Goal: Navigation & Orientation: Find specific page/section

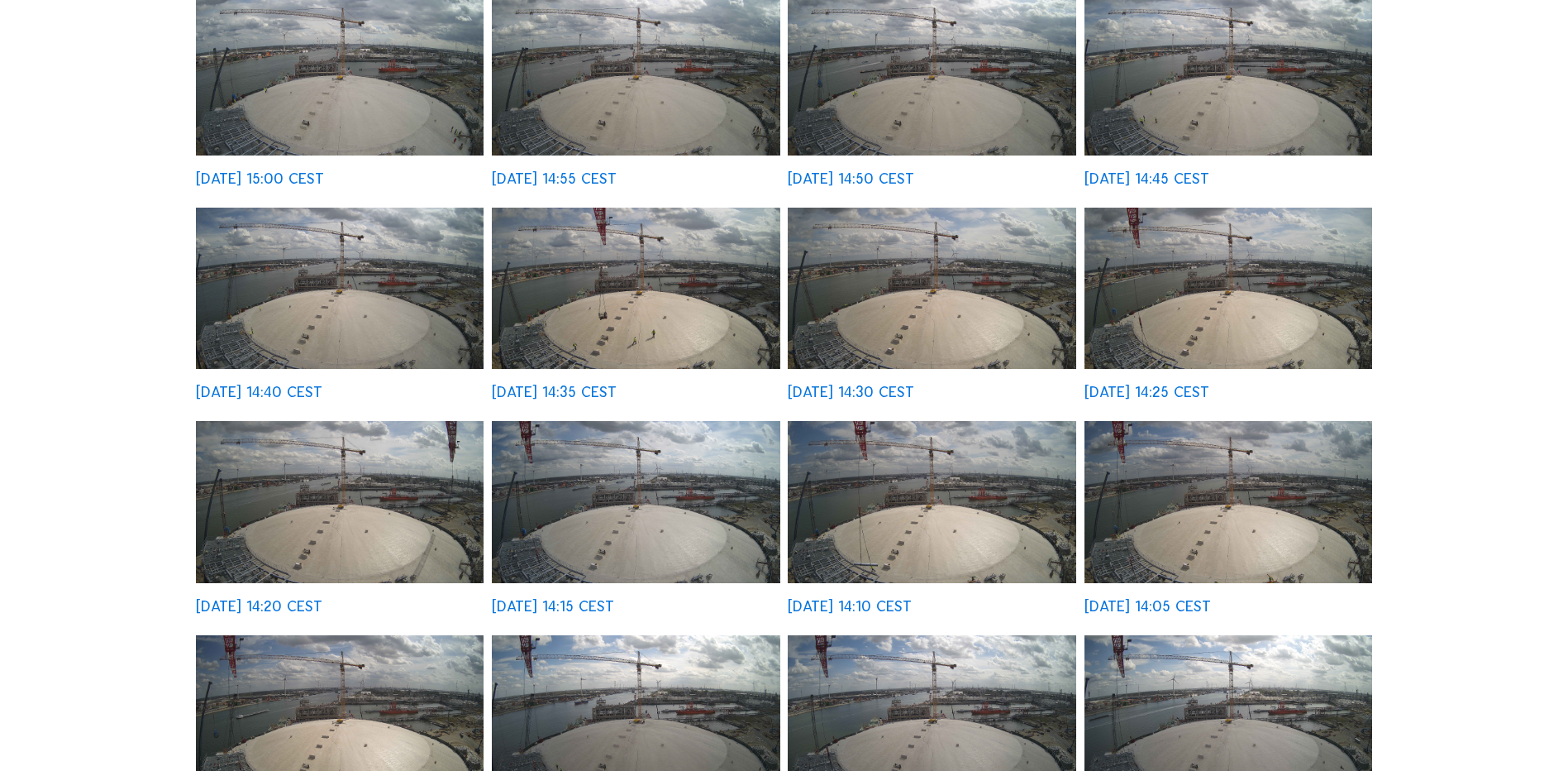
scroll to position [331, 0]
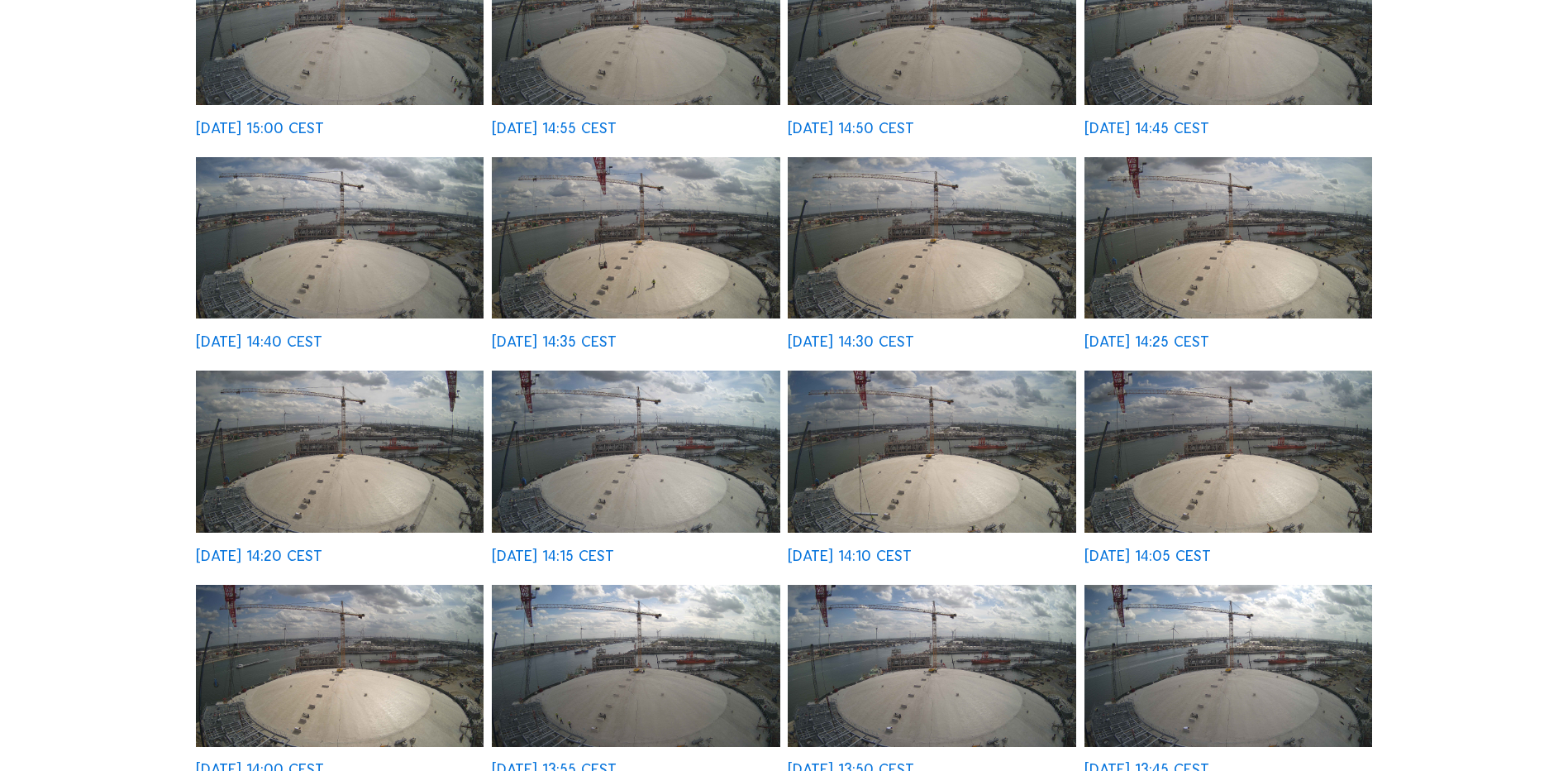
click at [1480, 455] on div "Cameras Timelapses My C-Site Fullscreen TGE GAS / [GEOGRAPHIC_DATA] Ineos Proje…" at bounding box center [784, 586] width 1568 height 1834
click at [1471, 671] on div "Cameras Timelapses My C-Site Fullscreen TGE GAS / [GEOGRAPHIC_DATA] Ineos Proje…" at bounding box center [784, 586] width 1568 height 1834
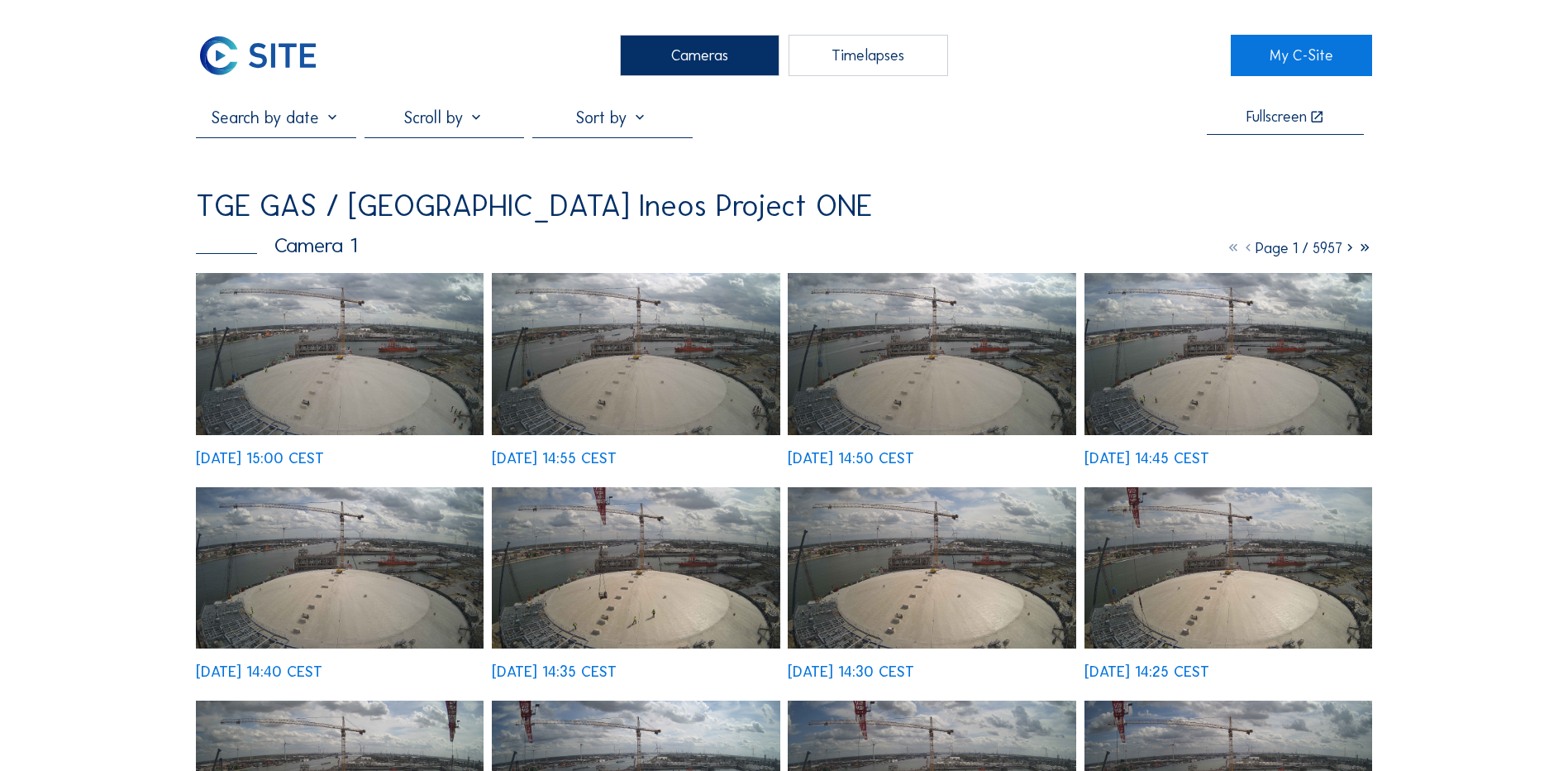
scroll to position [0, 0]
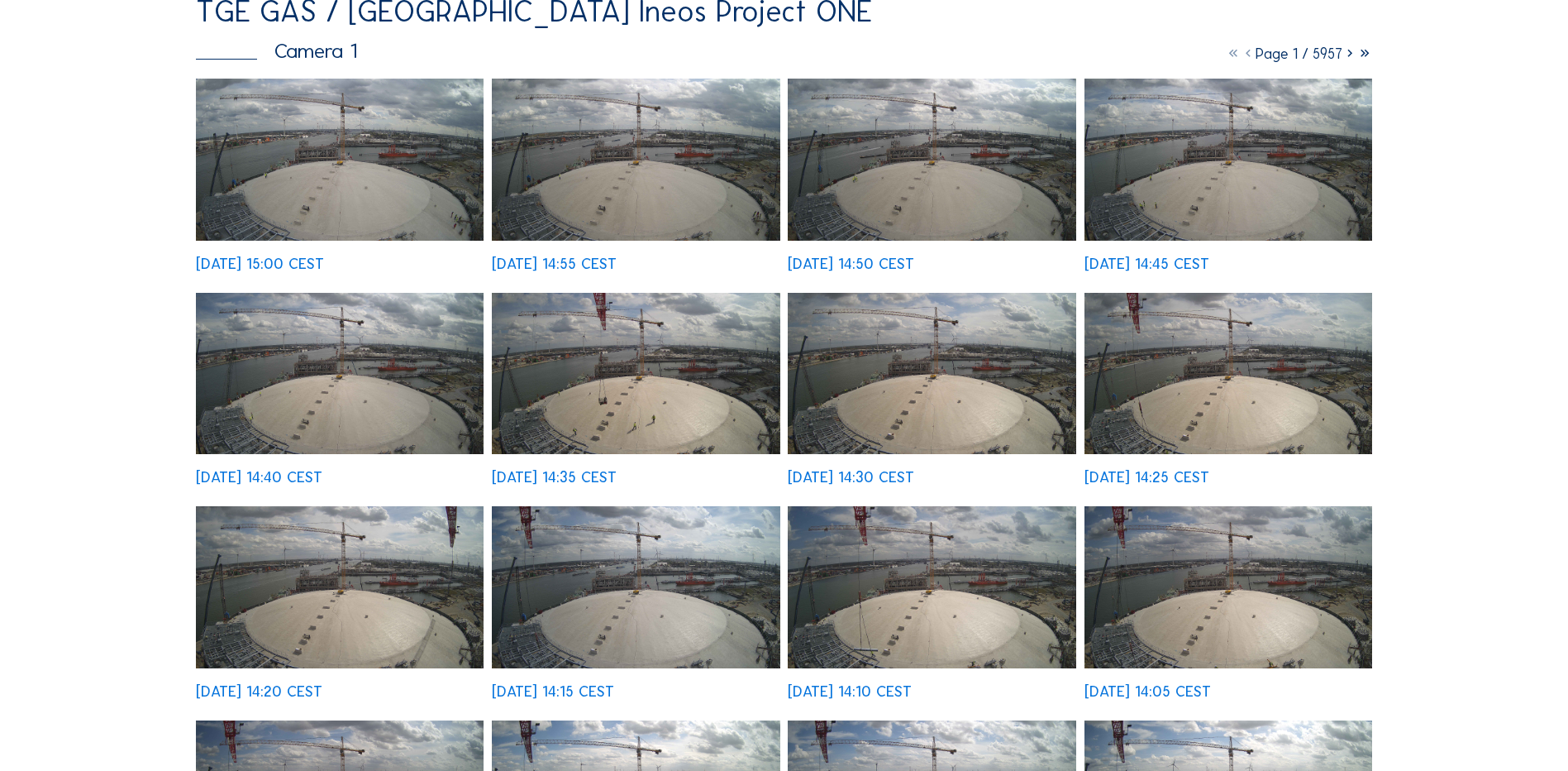
scroll to position [248, 0]
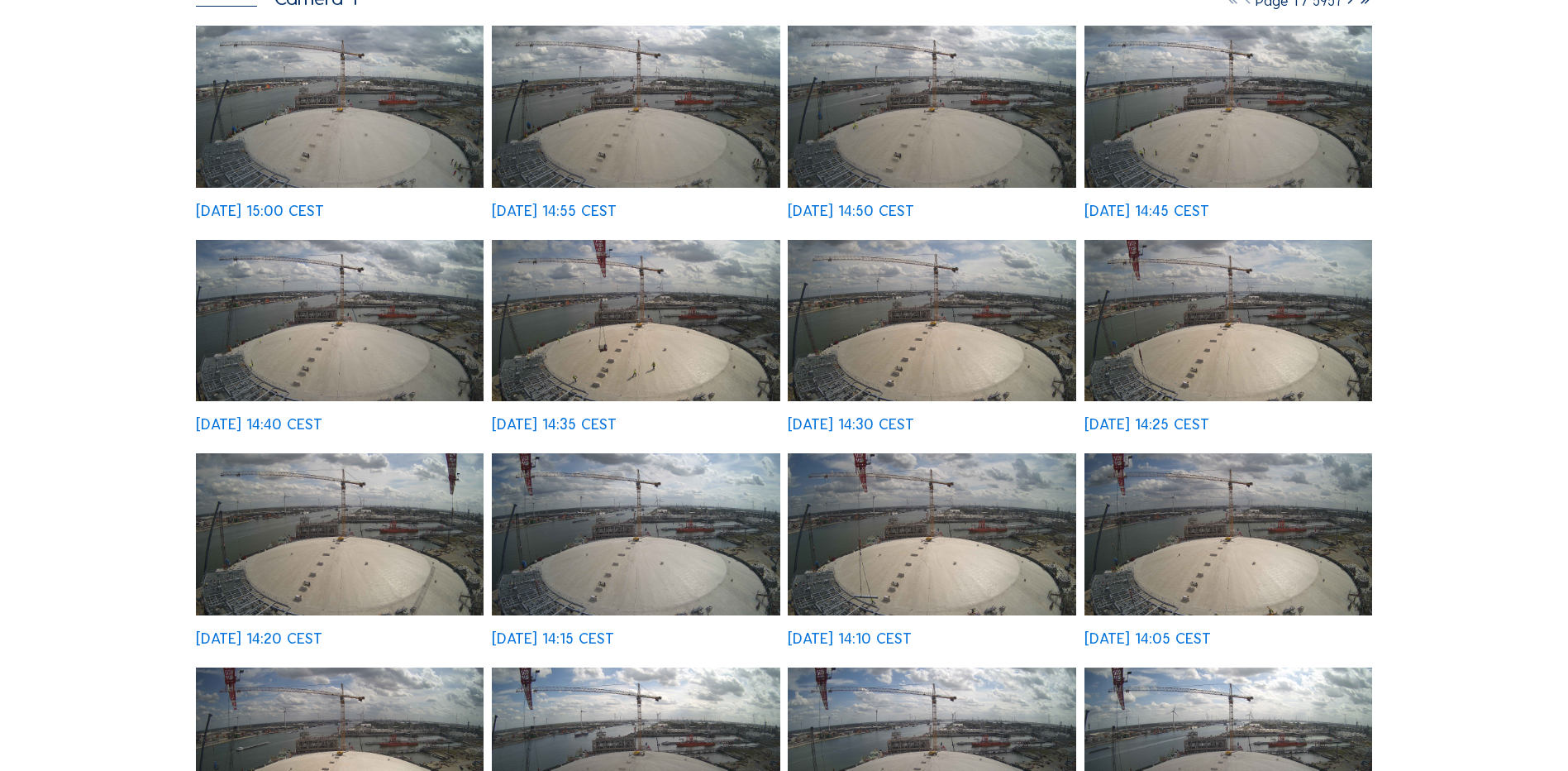
click at [1453, 514] on div "Cameras Timelapses My C-Site Fullscreen TGE GAS / [GEOGRAPHIC_DATA] Ineos Proje…" at bounding box center [784, 668] width 1568 height 1834
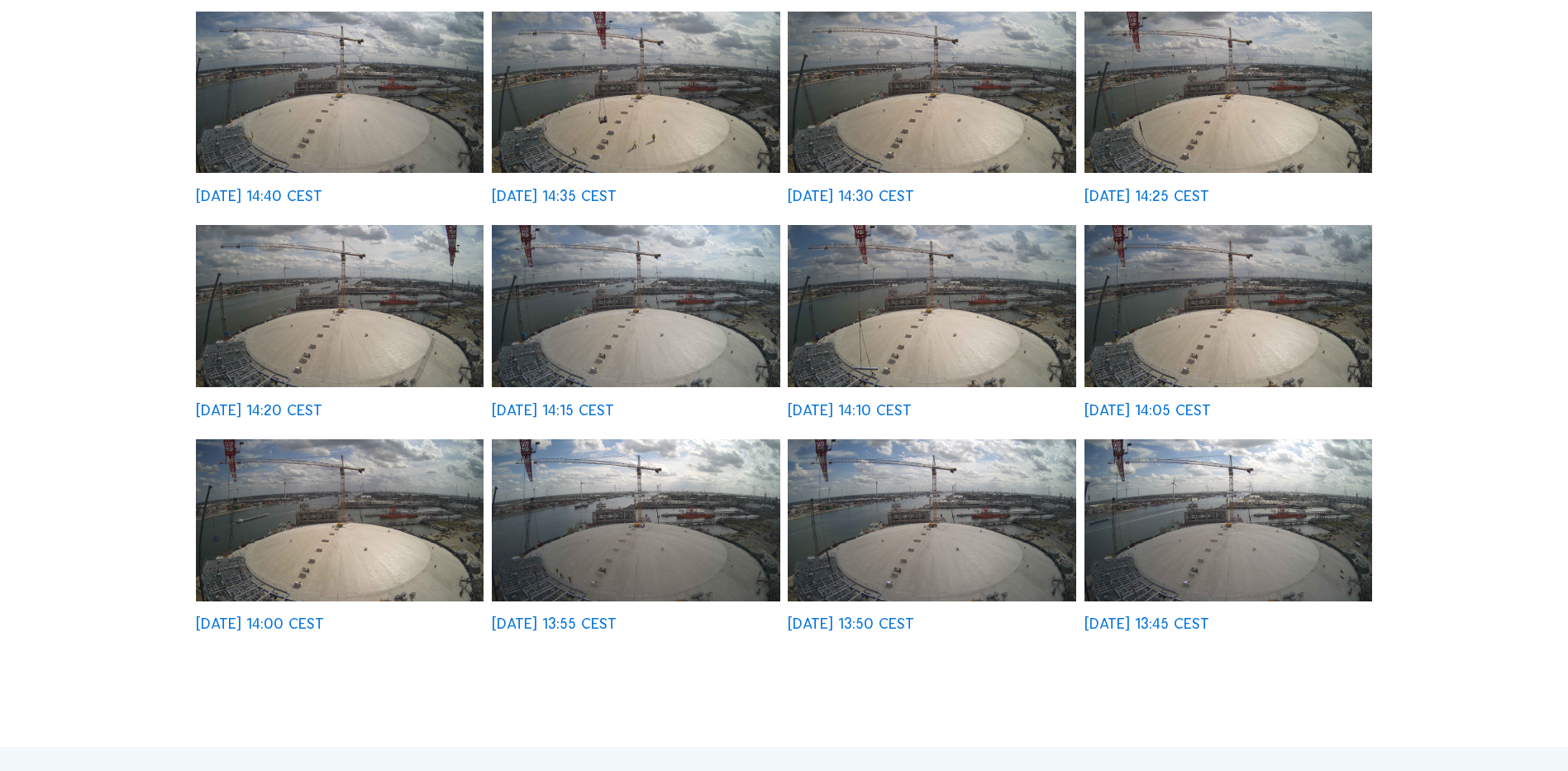
scroll to position [497, 0]
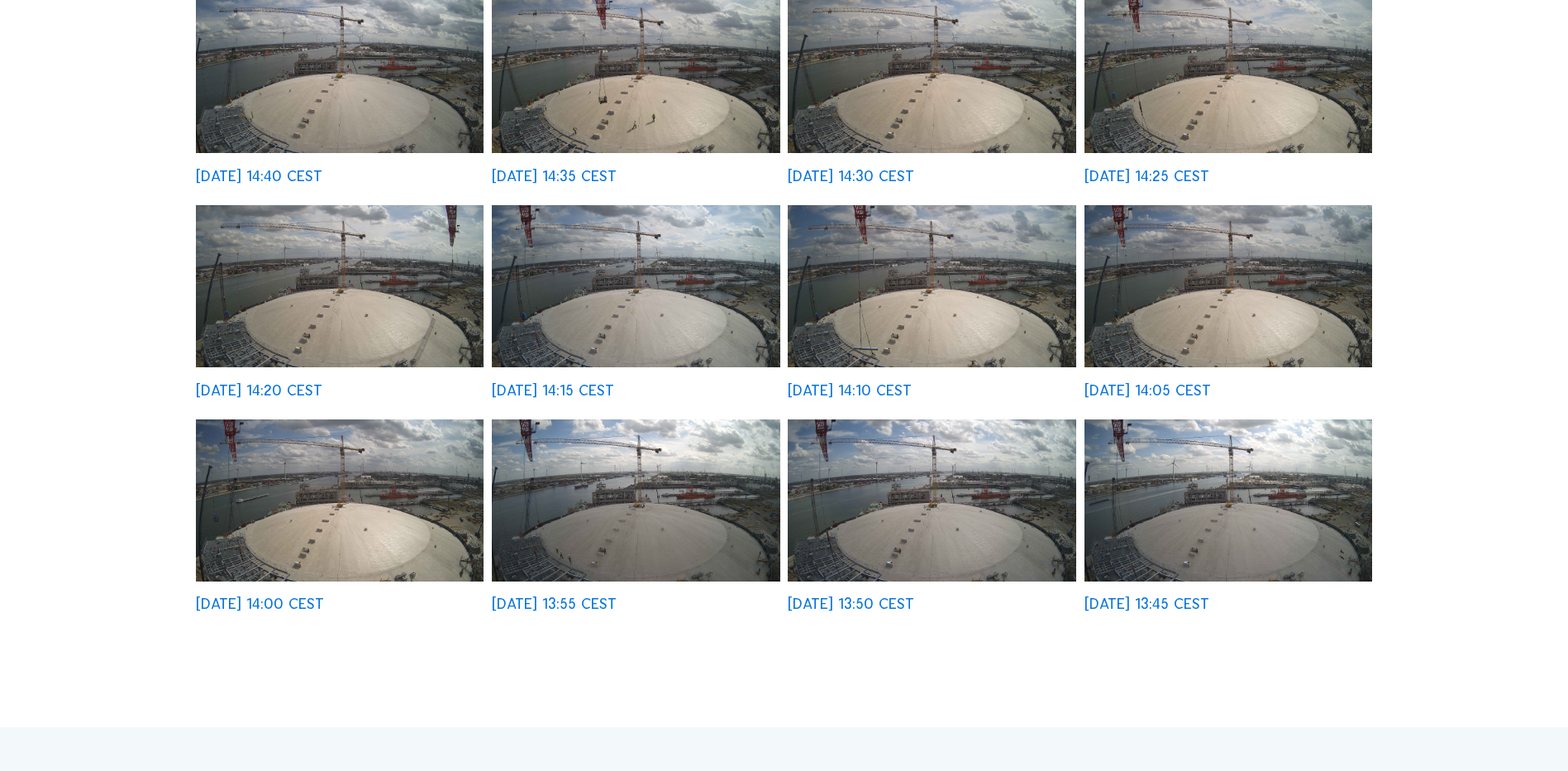
click at [1446, 512] on div "Cameras Timelapses My C-Site Fullscreen TGE GAS / [GEOGRAPHIC_DATA] Ineos Proje…" at bounding box center [784, 420] width 1568 height 1834
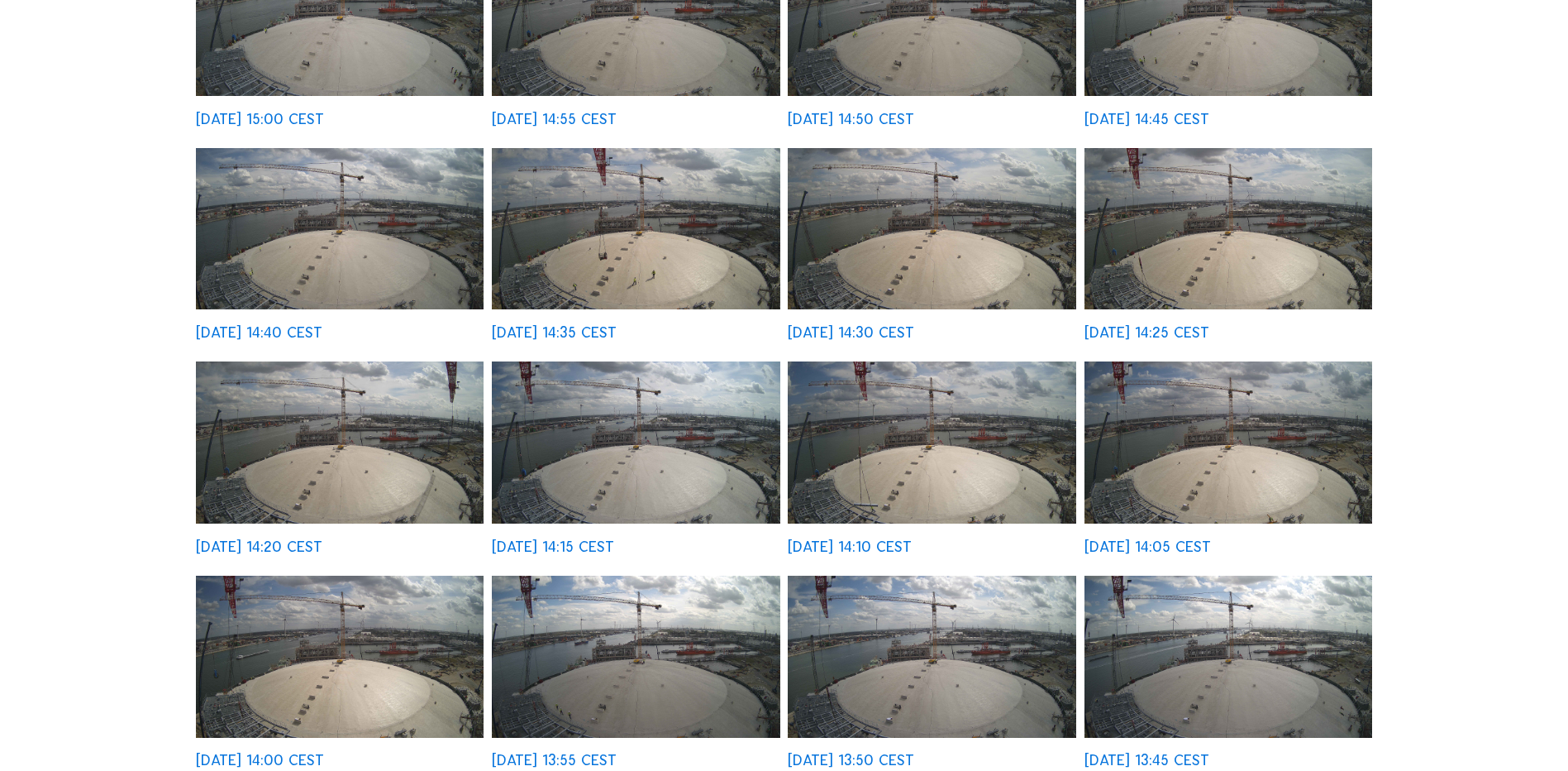
scroll to position [331, 0]
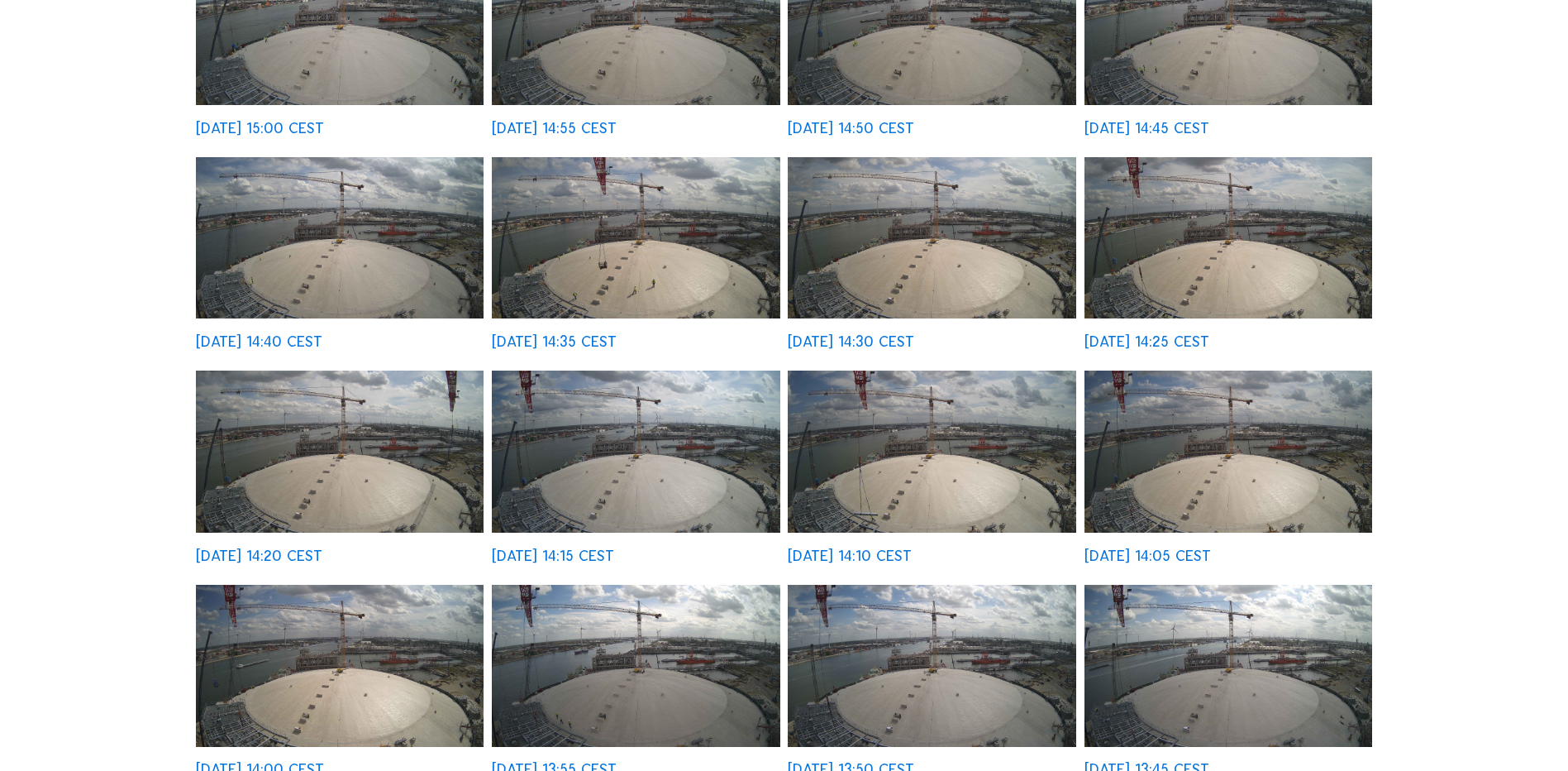
click at [1446, 479] on div "Cameras Timelapses My C-Site Fullscreen TGE GAS / [GEOGRAPHIC_DATA] Ineos Proje…" at bounding box center [784, 586] width 1568 height 1834
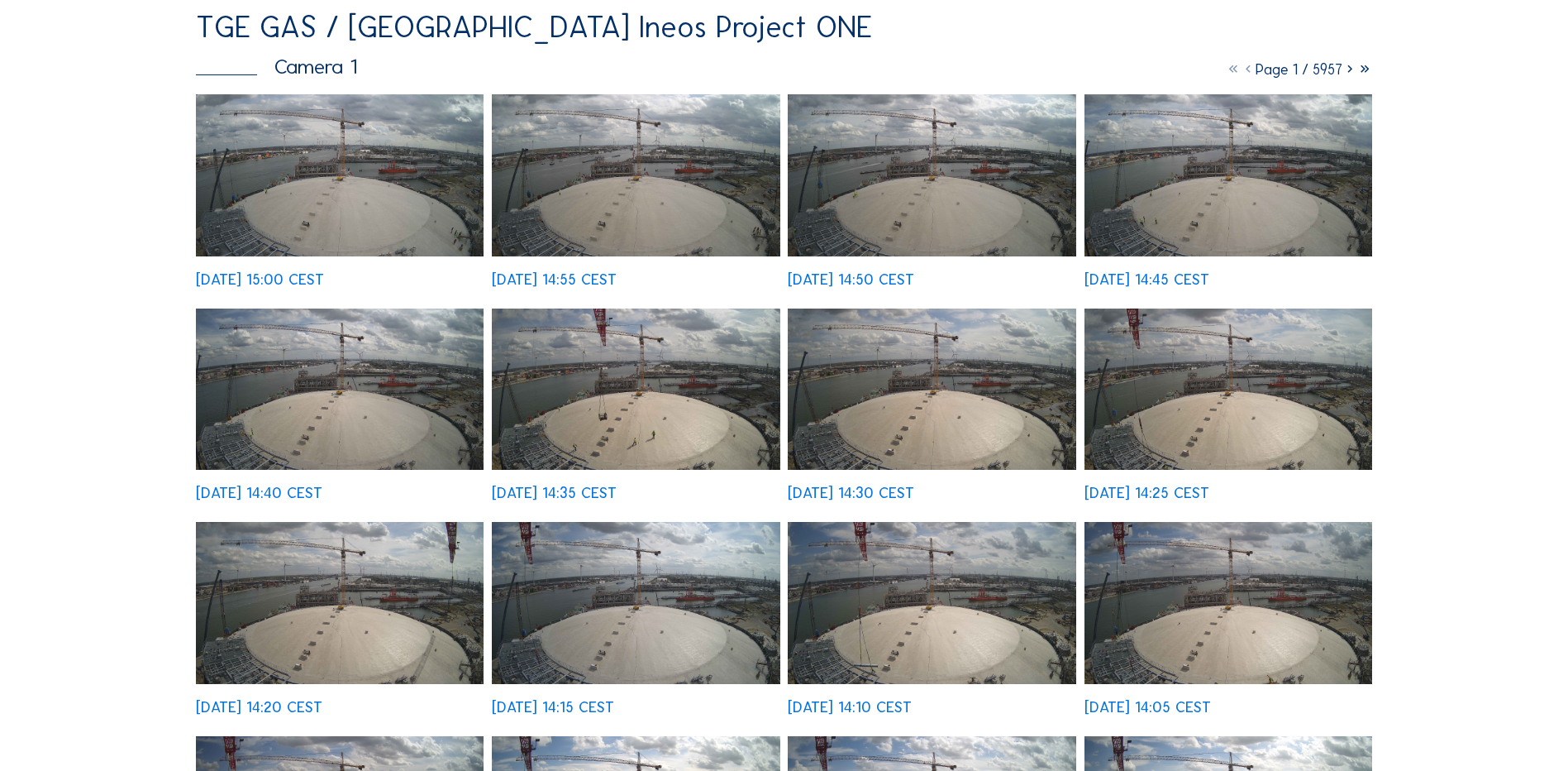
scroll to position [82, 0]
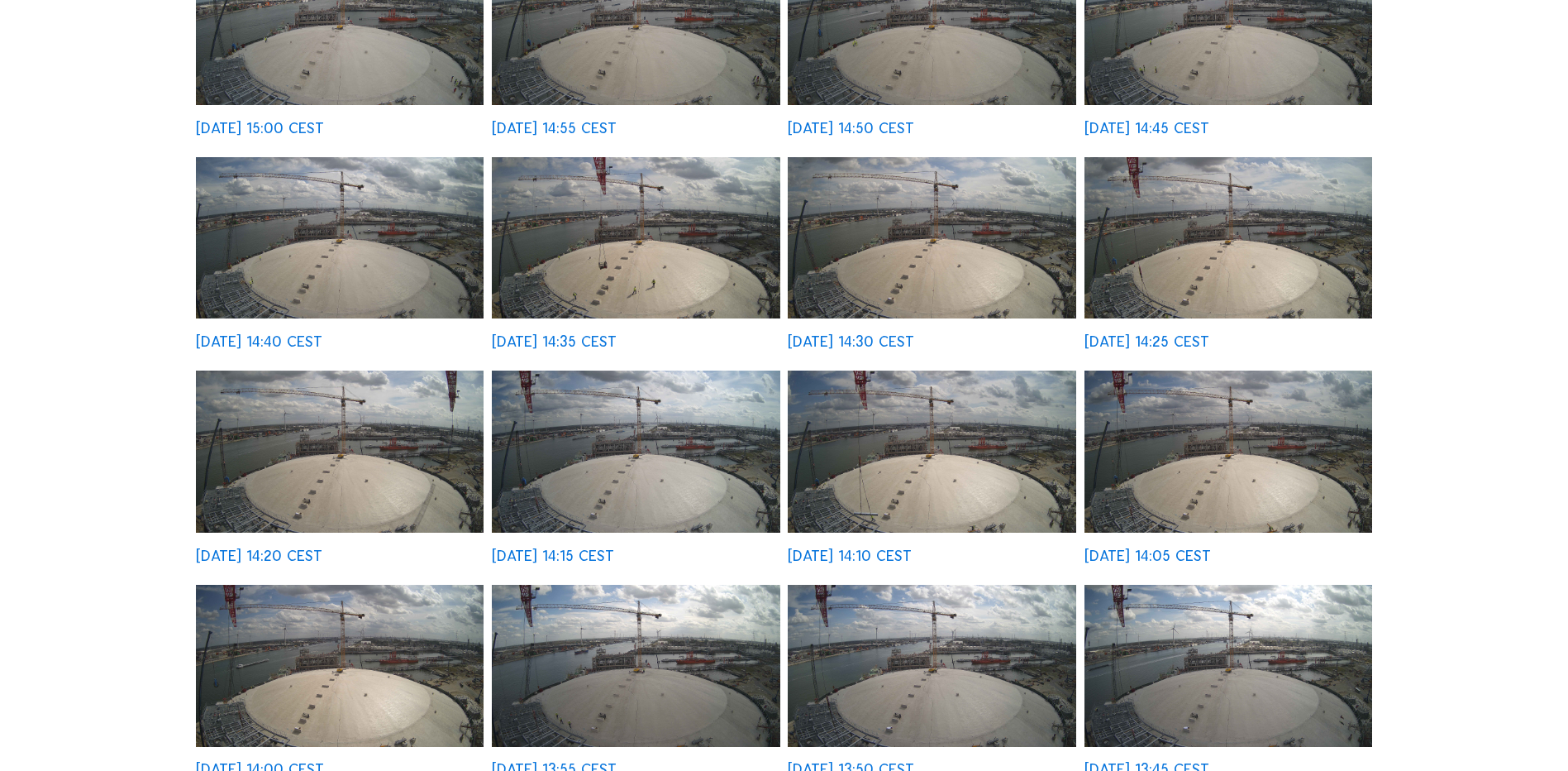
scroll to position [248, 0]
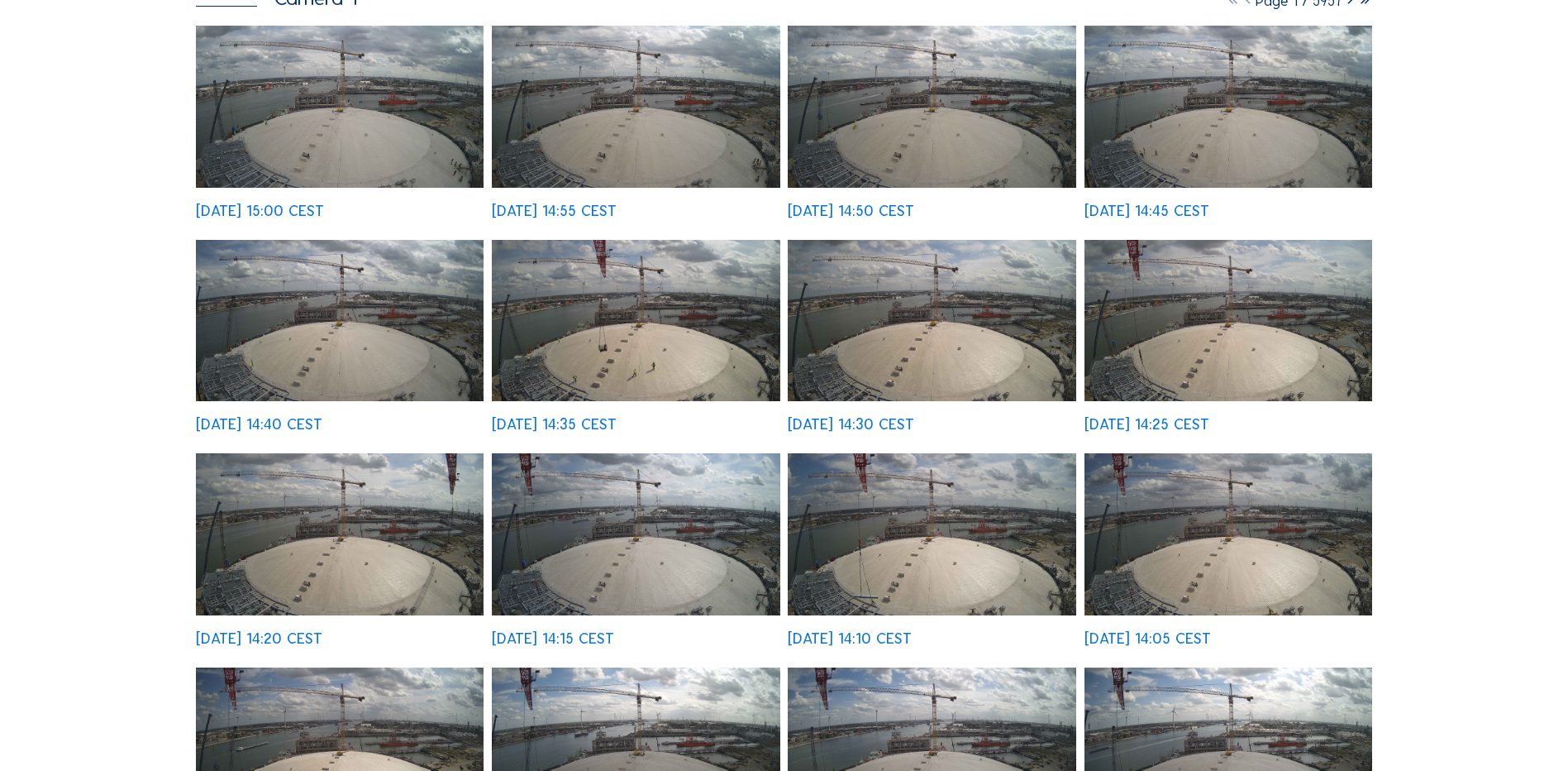
click at [1452, 172] on div "Cameras Timelapses My C-Site Fullscreen TGE GAS / [GEOGRAPHIC_DATA] Ineos Proje…" at bounding box center [784, 668] width 1568 height 1834
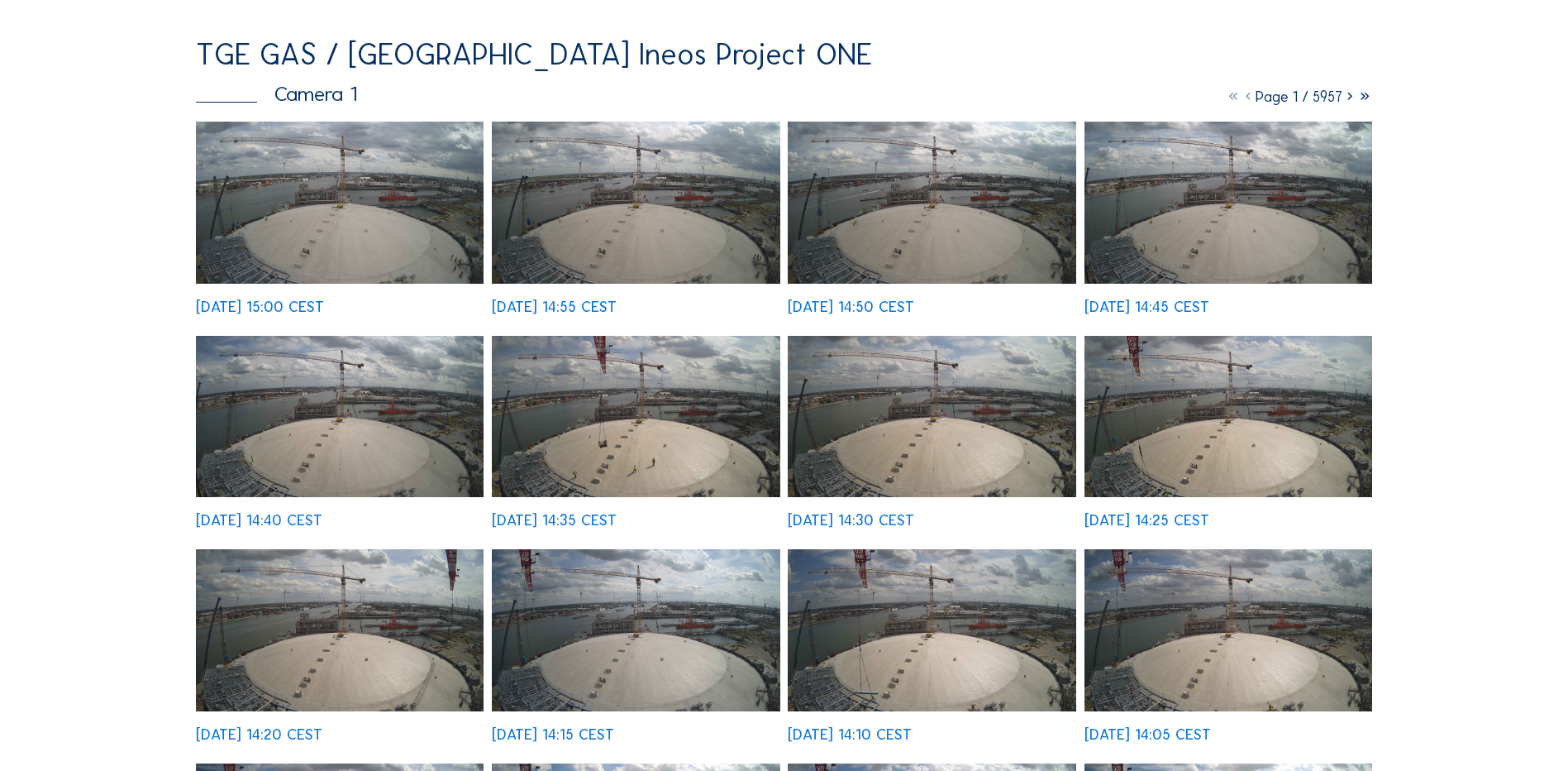
scroll to position [166, 0]
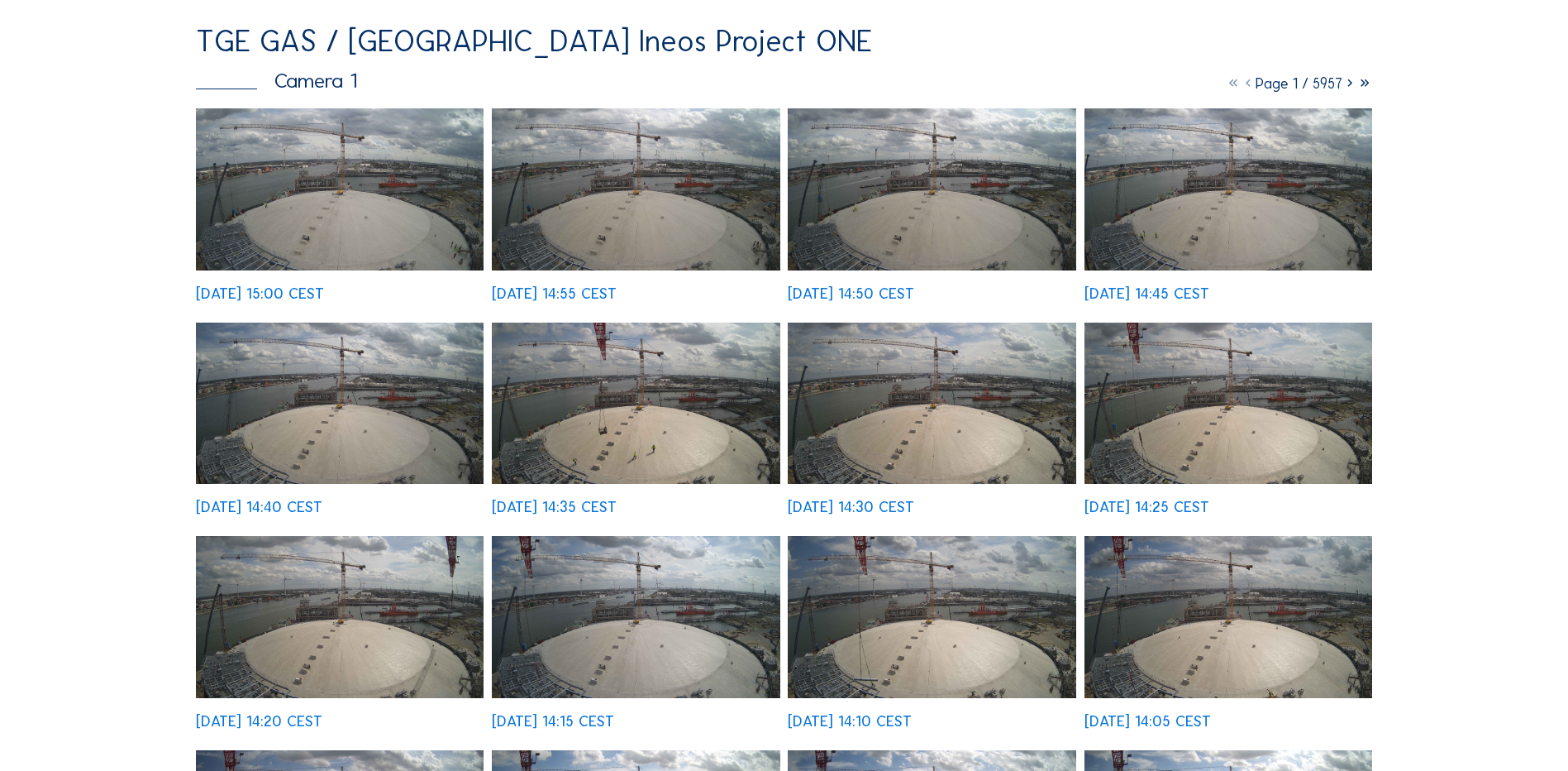
click at [1496, 186] on div "Cameras Timelapses My C-Site Fullscreen TGE GAS / [GEOGRAPHIC_DATA] Ineos Proje…" at bounding box center [784, 751] width 1568 height 1834
click at [1482, 387] on div "Cameras Timelapses My C-Site Fullscreen TGE GAS / [GEOGRAPHIC_DATA] Ineos Proje…" at bounding box center [784, 751] width 1568 height 1834
click at [1484, 613] on div "Cameras Timelapses My C-Site Fullscreen TGE GAS / [GEOGRAPHIC_DATA] Ineos Proje…" at bounding box center [784, 751] width 1568 height 1834
click at [1464, 439] on div "Cameras Timelapses My C-Site Fullscreen TGE GAS / [GEOGRAPHIC_DATA] Ineos Proje…" at bounding box center [784, 751] width 1568 height 1834
click at [1436, 210] on div "Cameras Timelapses My C-Site Fullscreen TGE GAS / [GEOGRAPHIC_DATA] Ineos Proje…" at bounding box center [784, 751] width 1568 height 1834
